Goal: Browse casually

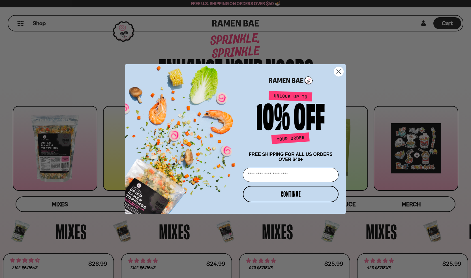
click at [340, 72] on icon "Close dialog" at bounding box center [339, 72] width 4 height 4
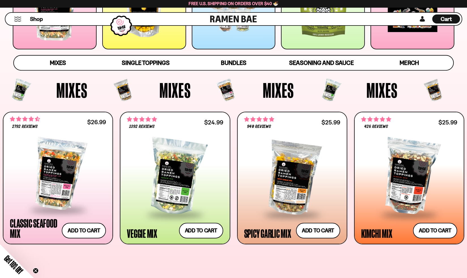
scroll to position [142, 0]
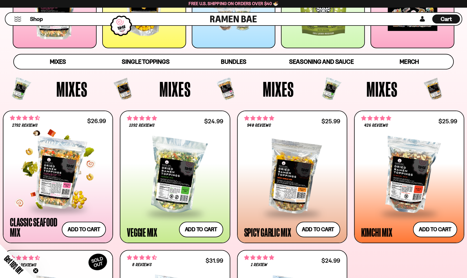
click at [58, 186] on div at bounding box center [58, 173] width 96 height 70
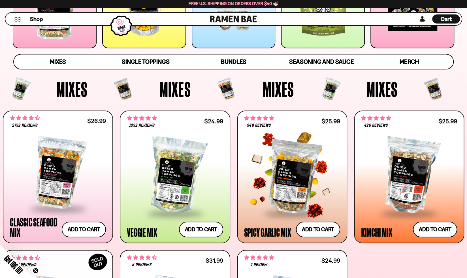
click at [275, 185] on div at bounding box center [292, 175] width 96 height 74
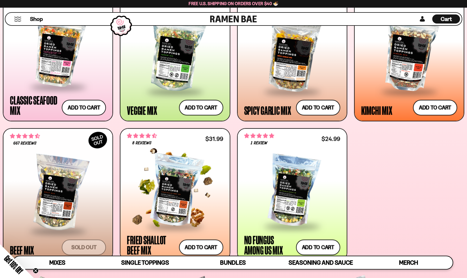
scroll to position [255, 0]
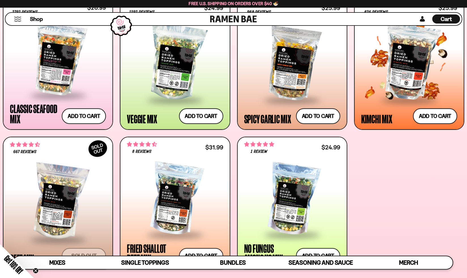
click at [401, 60] on div at bounding box center [409, 62] width 96 height 74
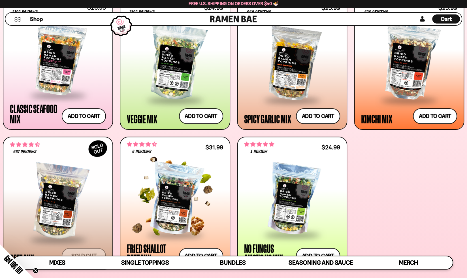
click at [192, 205] on div at bounding box center [175, 199] width 96 height 70
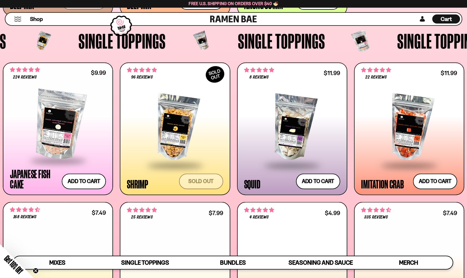
scroll to position [510, 0]
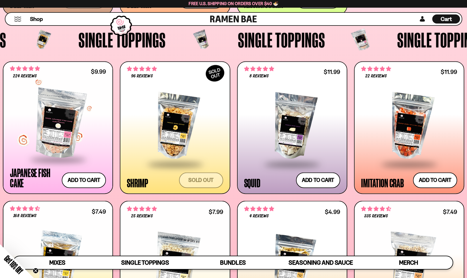
click at [56, 146] on div at bounding box center [58, 123] width 96 height 70
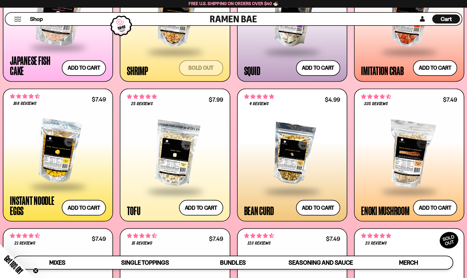
scroll to position [623, 0]
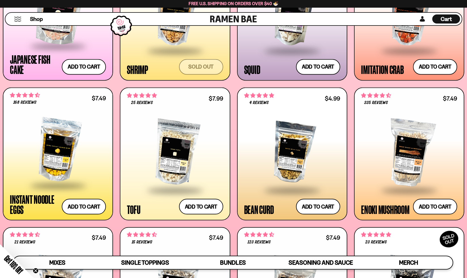
click at [381, 51] on span at bounding box center [408, 51] width 69 height 20
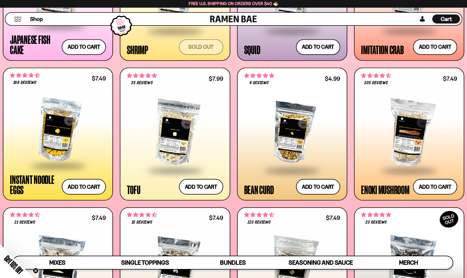
scroll to position [680, 0]
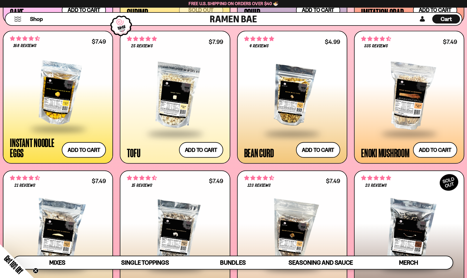
click at [175, 120] on div at bounding box center [175, 96] width 96 height 74
click at [55, 131] on span at bounding box center [58, 129] width 69 height 20
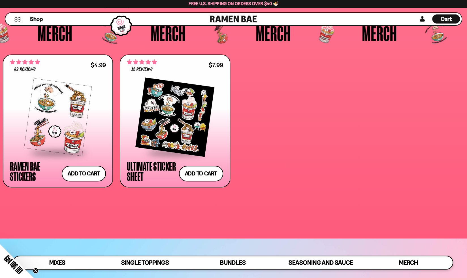
scroll to position [1614, 0]
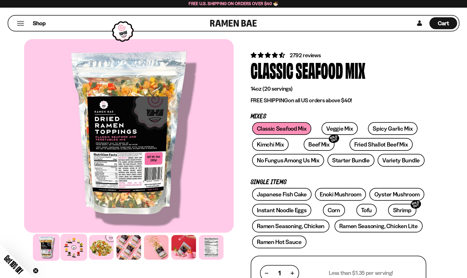
click at [78, 249] on div at bounding box center [73, 247] width 27 height 27
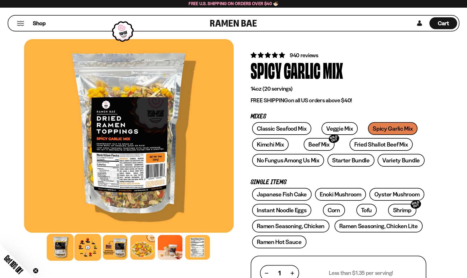
click at [88, 244] on div at bounding box center [87, 247] width 27 height 27
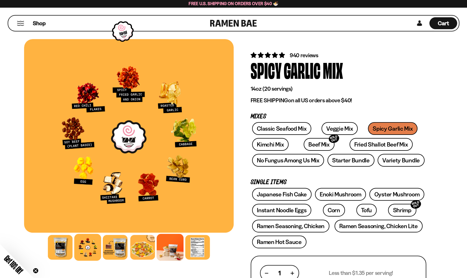
drag, startPoint x: 147, startPoint y: 238, endPoint x: 158, endPoint y: 236, distance: 10.9
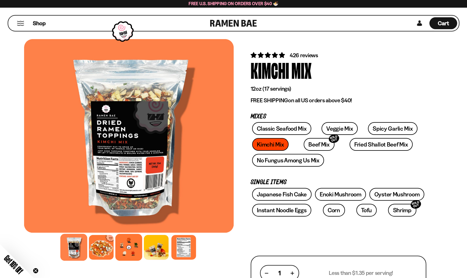
click at [131, 247] on div at bounding box center [128, 247] width 27 height 27
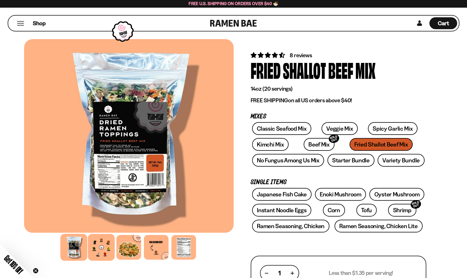
click at [93, 252] on div at bounding box center [101, 247] width 27 height 27
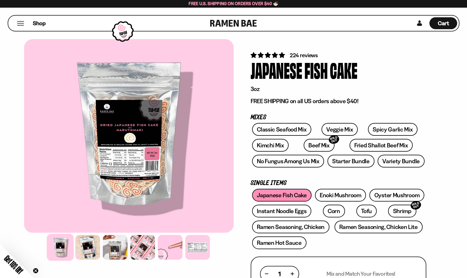
drag, startPoint x: 168, startPoint y: 204, endPoint x: 172, endPoint y: 205, distance: 3.4
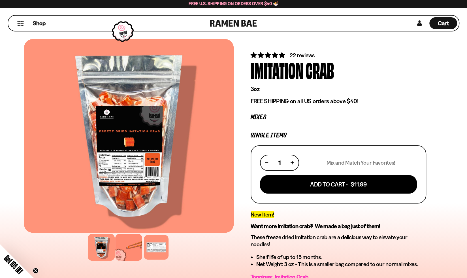
click at [127, 249] on div at bounding box center [128, 247] width 27 height 27
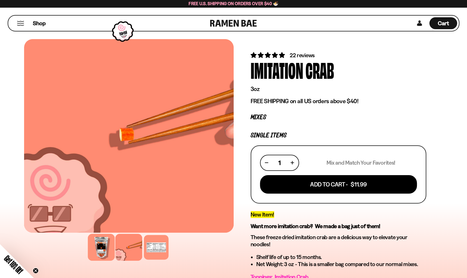
click at [95, 243] on div at bounding box center [101, 247] width 27 height 27
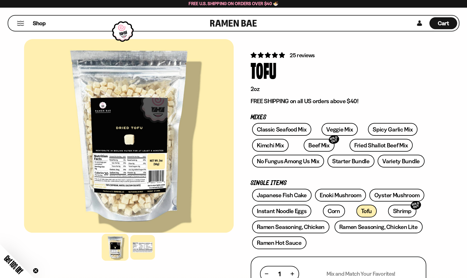
drag, startPoint x: 131, startPoint y: 183, endPoint x: 129, endPoint y: 184, distance: 3.1
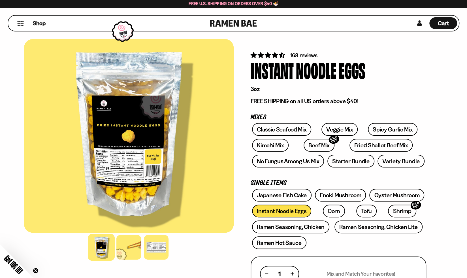
click at [134, 170] on div at bounding box center [129, 135] width 210 height 193
click at [154, 249] on div at bounding box center [156, 247] width 27 height 27
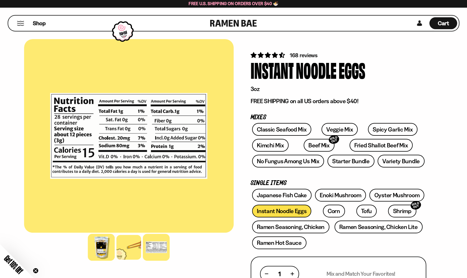
click at [105, 251] on div at bounding box center [101, 247] width 27 height 27
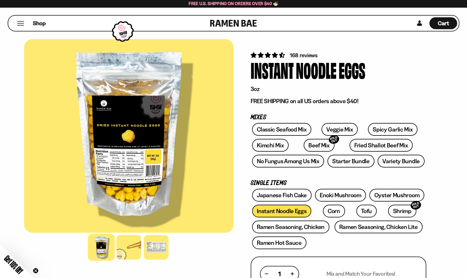
click at [118, 187] on div at bounding box center [129, 135] width 210 height 193
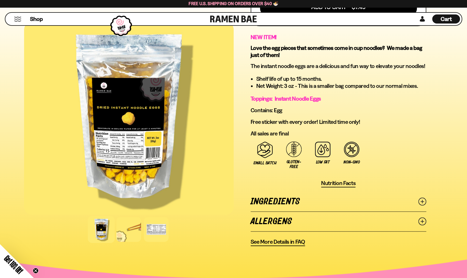
scroll to position [283, 0]
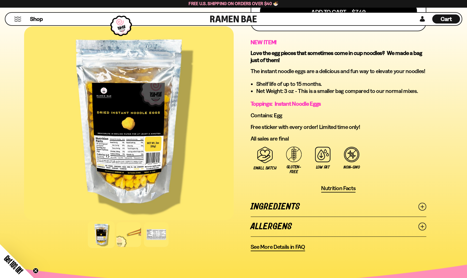
click at [421, 206] on icon at bounding box center [422, 206] width 8 height 8
